Goal: Navigation & Orientation: Find specific page/section

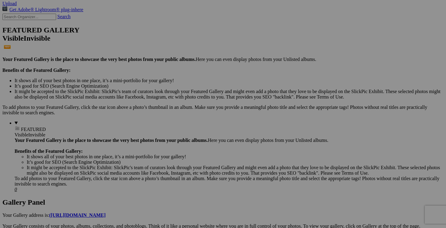
scroll to position [134, 0]
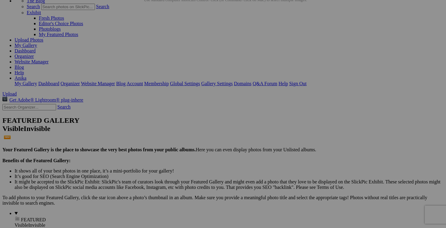
scroll to position [19, 0]
